Goal: Task Accomplishment & Management: Use online tool/utility

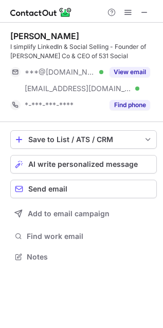
scroll to position [250, 163]
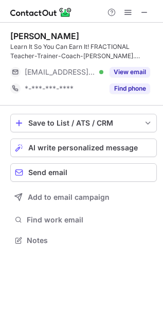
scroll to position [233, 163]
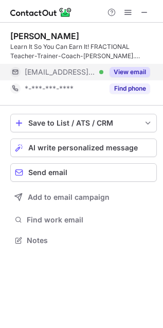
click at [140, 67] on button "View email" at bounding box center [130, 72] width 41 height 10
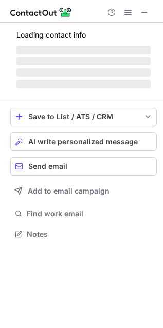
scroll to position [250, 163]
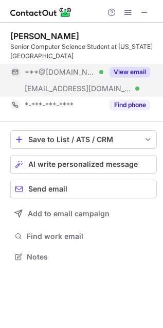
click at [127, 68] on button "View email" at bounding box center [130, 72] width 41 height 10
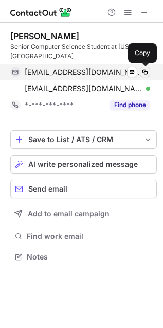
click at [147, 71] on span at bounding box center [145, 72] width 8 height 8
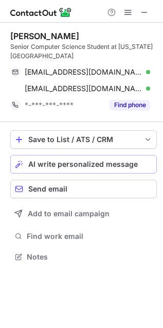
click at [77, 166] on span "AI write personalized message" at bounding box center [83, 164] width 110 height 8
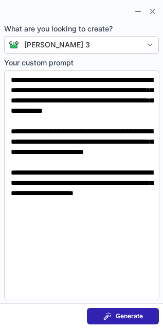
click at [109, 318] on span at bounding box center [108, 317] width 8 height 8
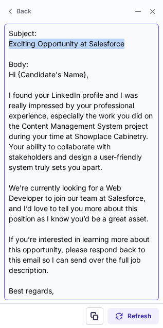
drag, startPoint x: 8, startPoint y: 42, endPoint x: 127, endPoint y: 42, distance: 119.1
click at [127, 42] on div "Subject: Exciting Opportunity at Salesforce Body: Hi {Candidate's Name}, I foun…" at bounding box center [82, 162] width 146 height 268
copy div "Exciting Opportunity at Salesforce"
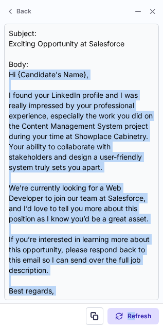
scroll to position [52, 0]
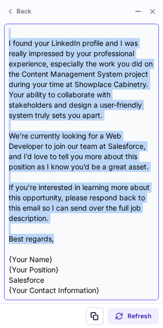
drag, startPoint x: 8, startPoint y: 71, endPoint x: 114, endPoint y: 241, distance: 200.6
click at [114, 241] on div "Subject: Exciting Opportunity at Salesforce Body: Hi {Candidate's Name}, I foun…" at bounding box center [82, 162] width 146 height 268
copy div "Hi {Candidate's Name}, I found your LinkedIn profile and I was really impressed…"
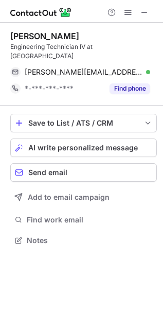
scroll to position [224, 163]
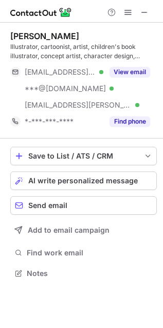
scroll to position [266, 163]
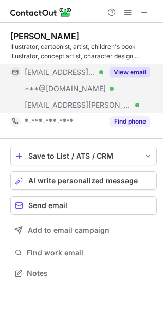
click at [137, 65] on div "View email" at bounding box center [127, 72] width 47 height 17
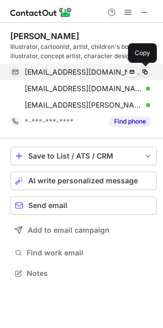
click at [146, 70] on span at bounding box center [145, 72] width 8 height 8
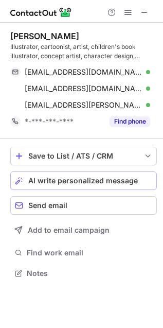
click at [96, 178] on span "AI write personalized message" at bounding box center [83, 181] width 110 height 8
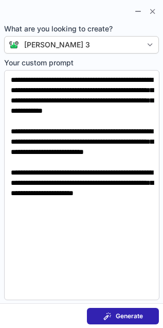
click at [117, 319] on span "Generate" at bounding box center [129, 317] width 27 height 8
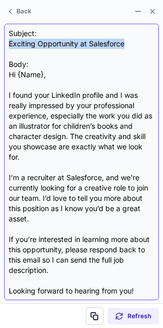
drag, startPoint x: 9, startPoint y: 44, endPoint x: 130, endPoint y: 47, distance: 121.8
click at [130, 47] on div "Subject: Exciting Opportunity at Salesforce Body: Hi {Name}, I found your Linke…" at bounding box center [82, 162] width 146 height 268
copy div "Exciting Opportunity at Salesforce"
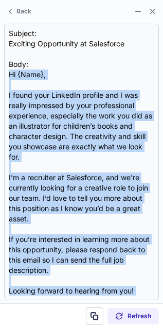
scroll to position [52, 0]
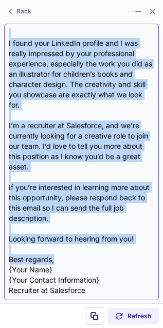
drag, startPoint x: 9, startPoint y: 74, endPoint x: 85, endPoint y: 257, distance: 198.1
click at [85, 257] on div "Subject: Exciting Opportunity at Salesforce Body: Hi {Name}, I found your Linke…" at bounding box center [82, 162] width 146 height 268
copy div "Hi {Name}, I found your LinkedIn profile and I was really impressed by your pro…"
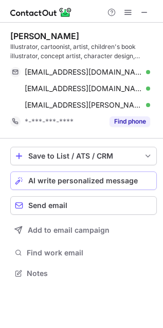
scroll to position [5, 5]
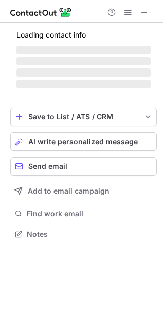
scroll to position [250, 163]
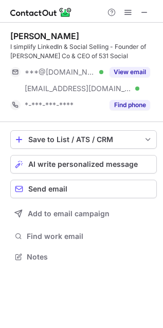
scroll to position [250, 163]
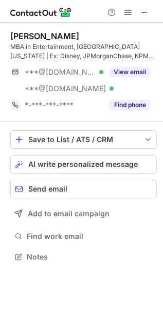
scroll to position [250, 163]
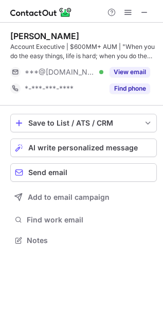
scroll to position [233, 163]
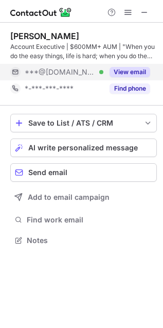
click at [124, 64] on div "View email" at bounding box center [127, 72] width 47 height 17
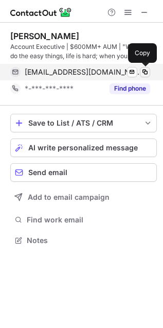
click at [141, 74] on span at bounding box center [145, 72] width 8 height 8
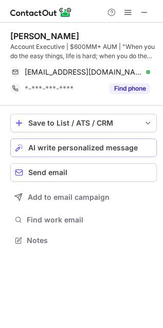
click at [136, 151] on div "AI write personalized message" at bounding box center [90, 148] width 124 height 8
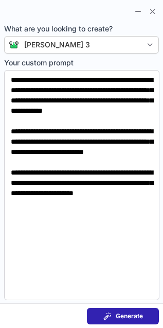
click at [135, 311] on button "Generate" at bounding box center [123, 316] width 72 height 17
